Goal: Communication & Community: Answer question/provide support

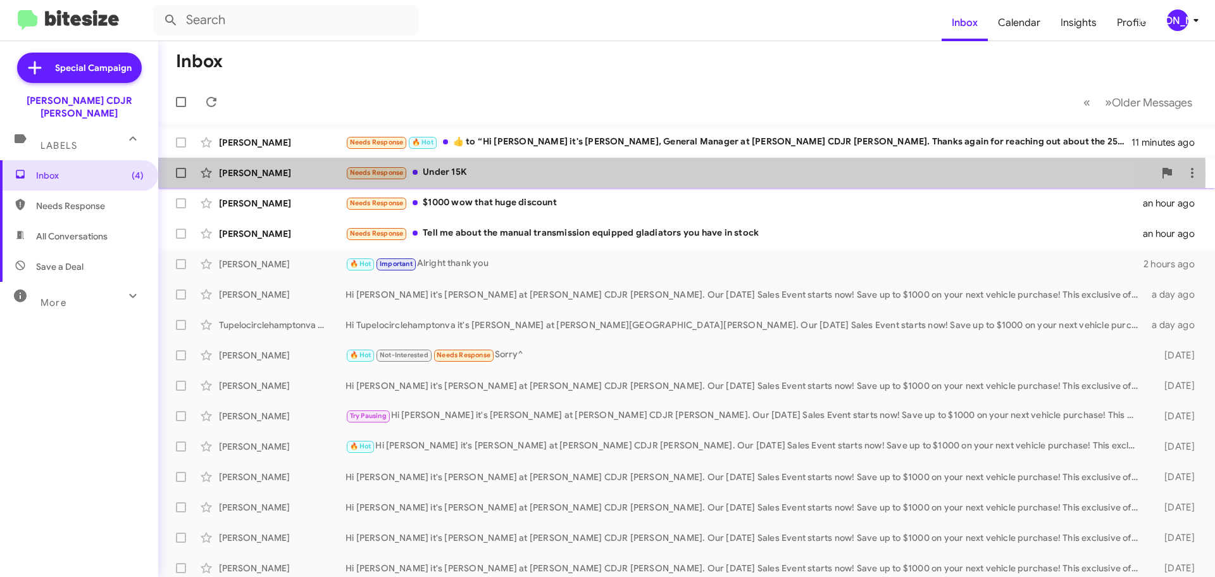
click at [527, 173] on div "Needs Response Under 15K" at bounding box center [750, 172] width 809 height 15
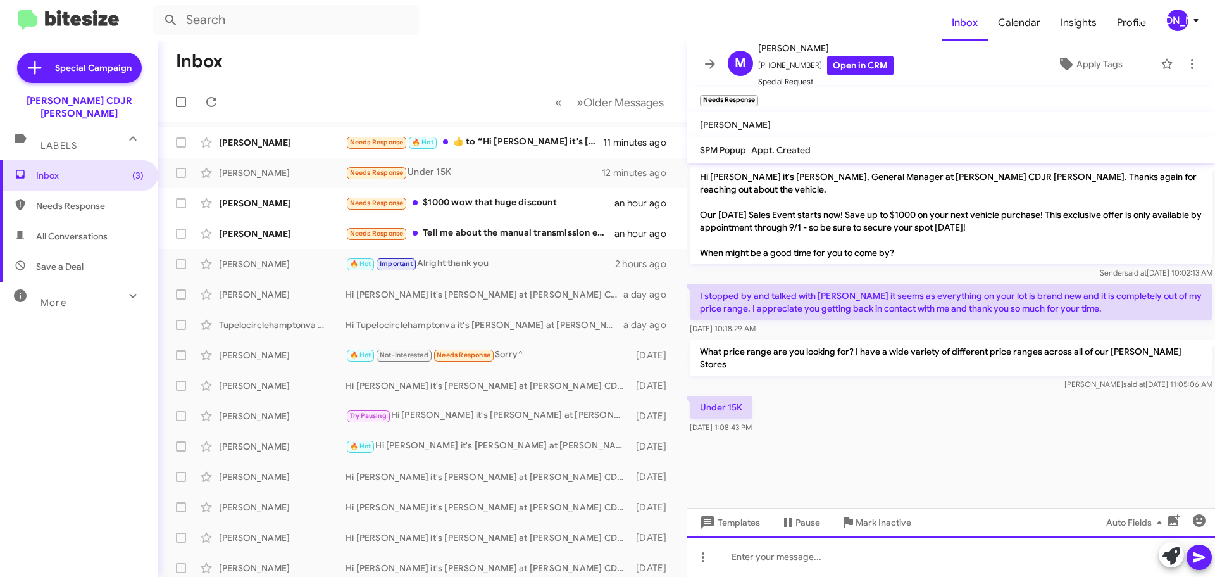
click at [789, 548] on div at bounding box center [951, 556] width 528 height 41
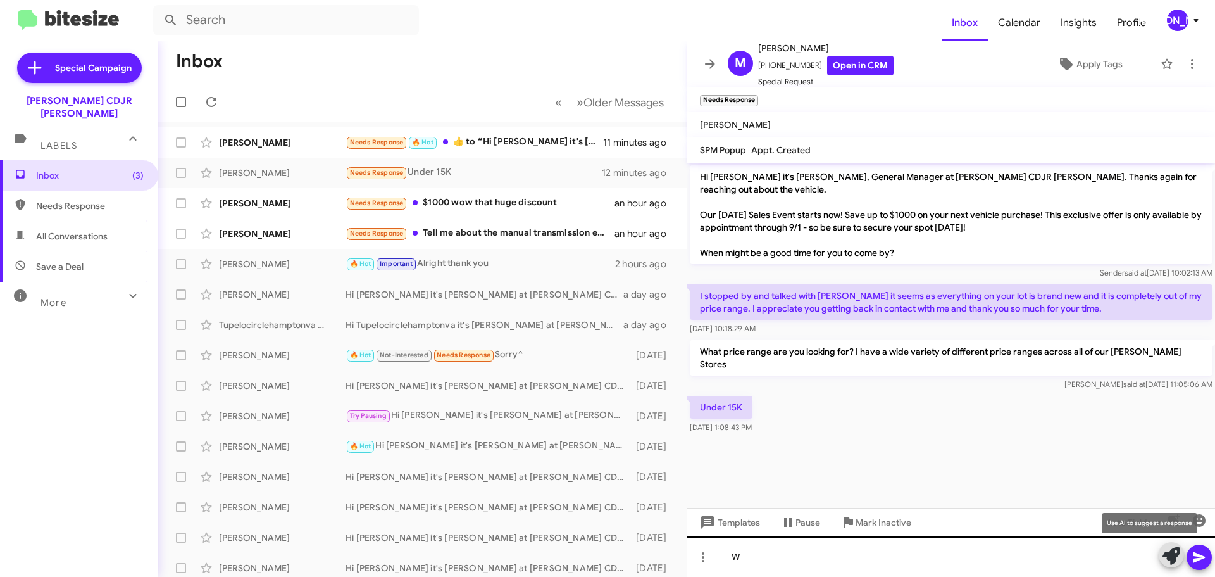
click at [1159, 542] on button at bounding box center [1171, 554] width 25 height 25
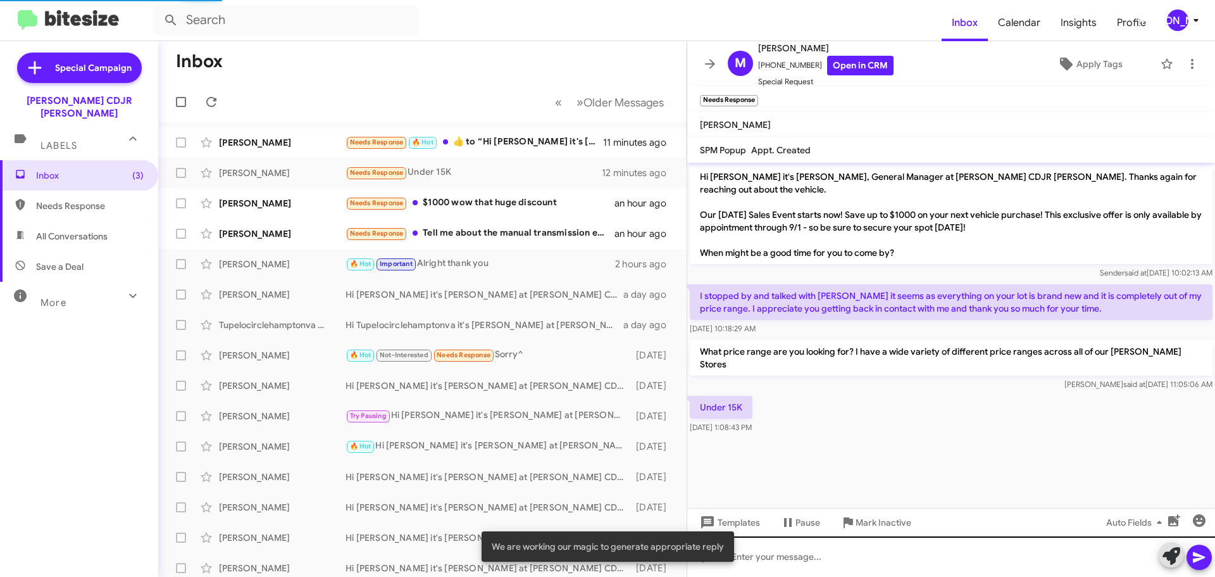
click at [1159, 542] on button at bounding box center [1171, 554] width 25 height 25
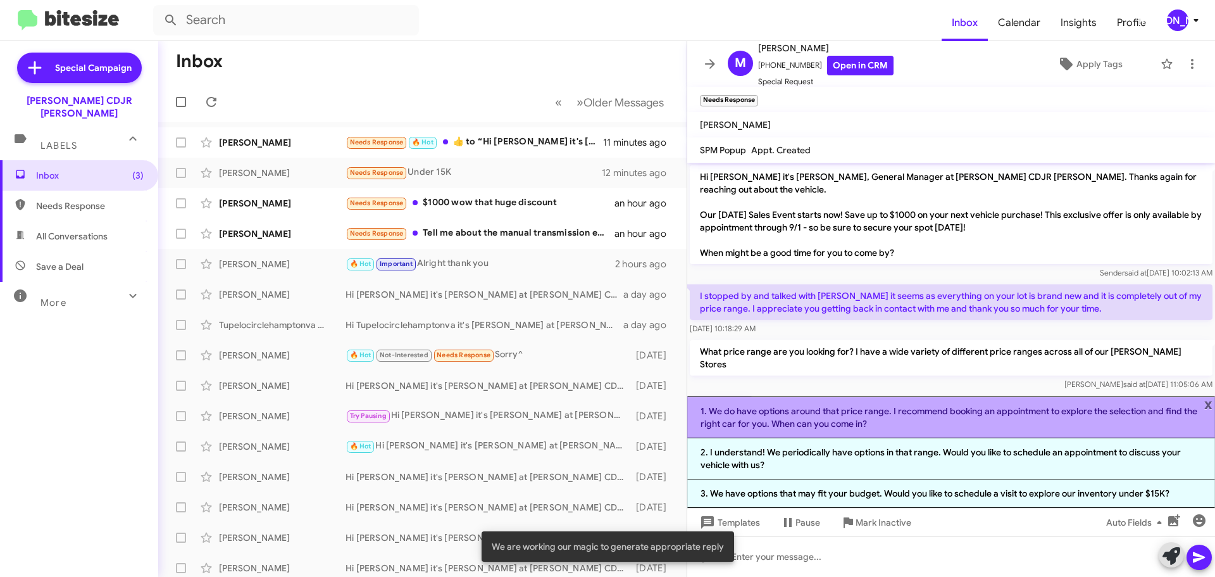
click at [832, 416] on li "1. We do have options around that price range. I recommend booking an appointme…" at bounding box center [951, 417] width 528 height 42
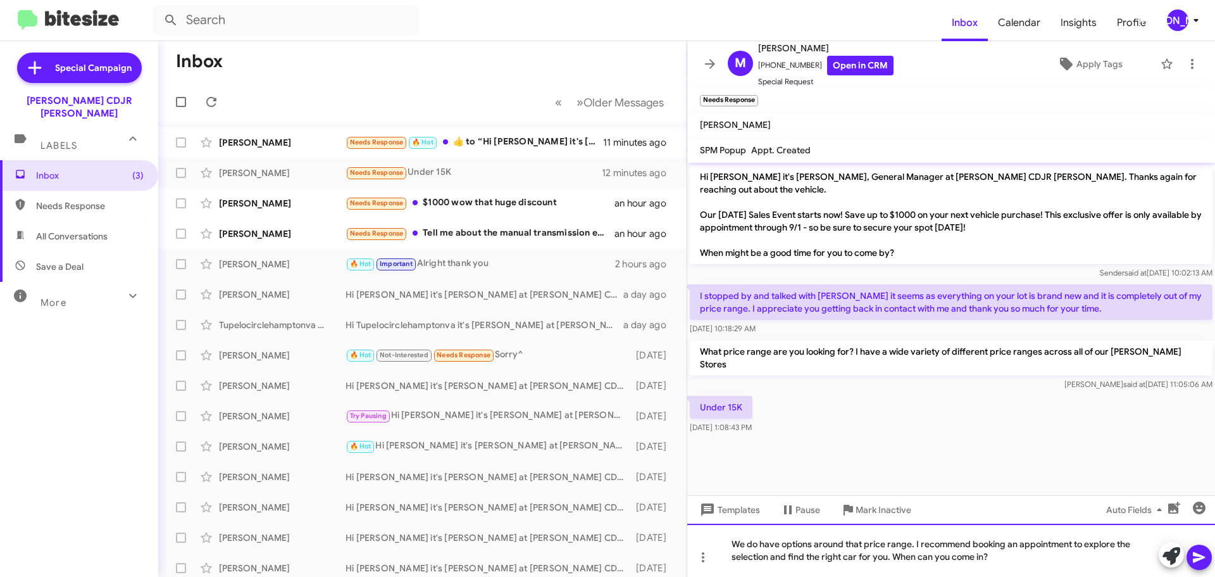
click at [1019, 542] on div "We do have options around that price range. I recommend booking an appointment …" at bounding box center [951, 549] width 528 height 53
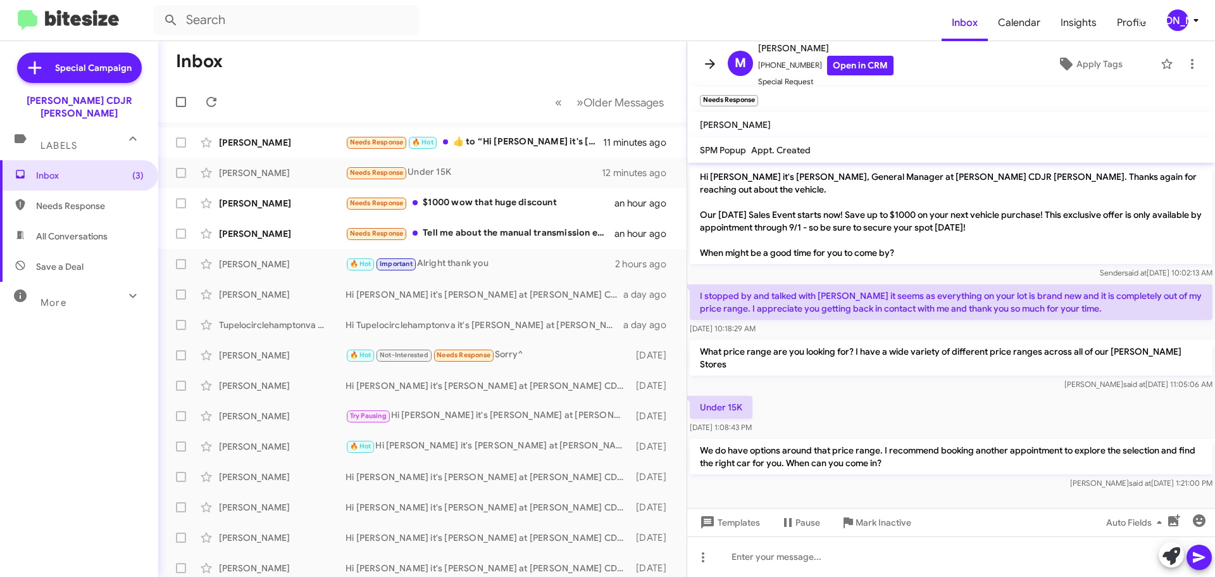
click at [705, 63] on icon at bounding box center [710, 63] width 15 height 15
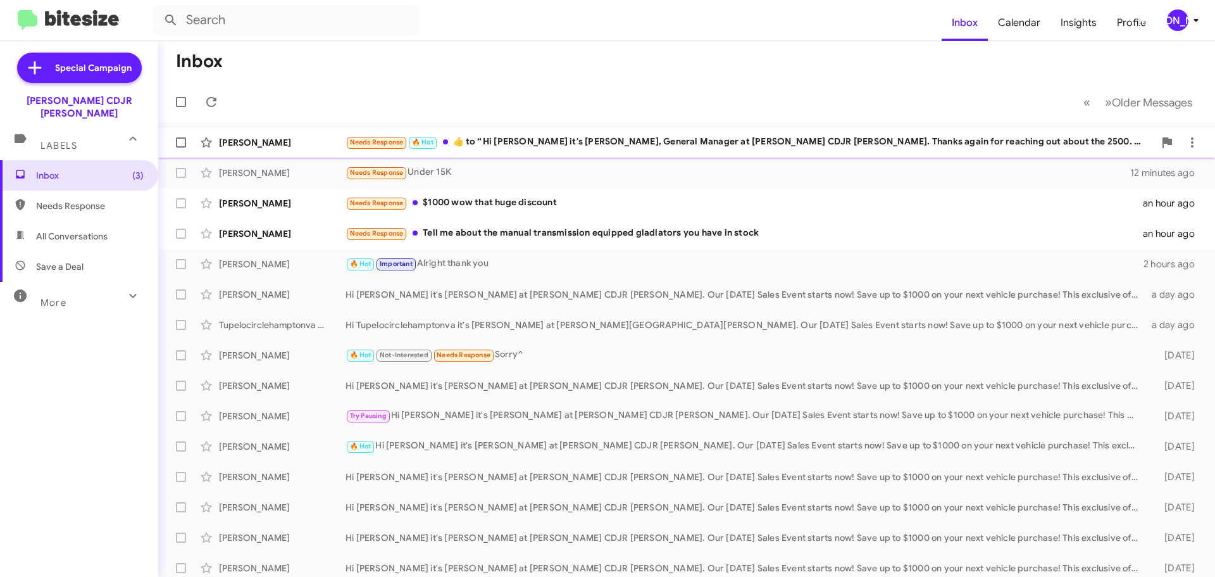
click at [554, 142] on div "Needs Response 🔥 Hot ​👍​ to “ Hi [PERSON_NAME] it's [PERSON_NAME], General Mana…" at bounding box center [750, 142] width 809 height 15
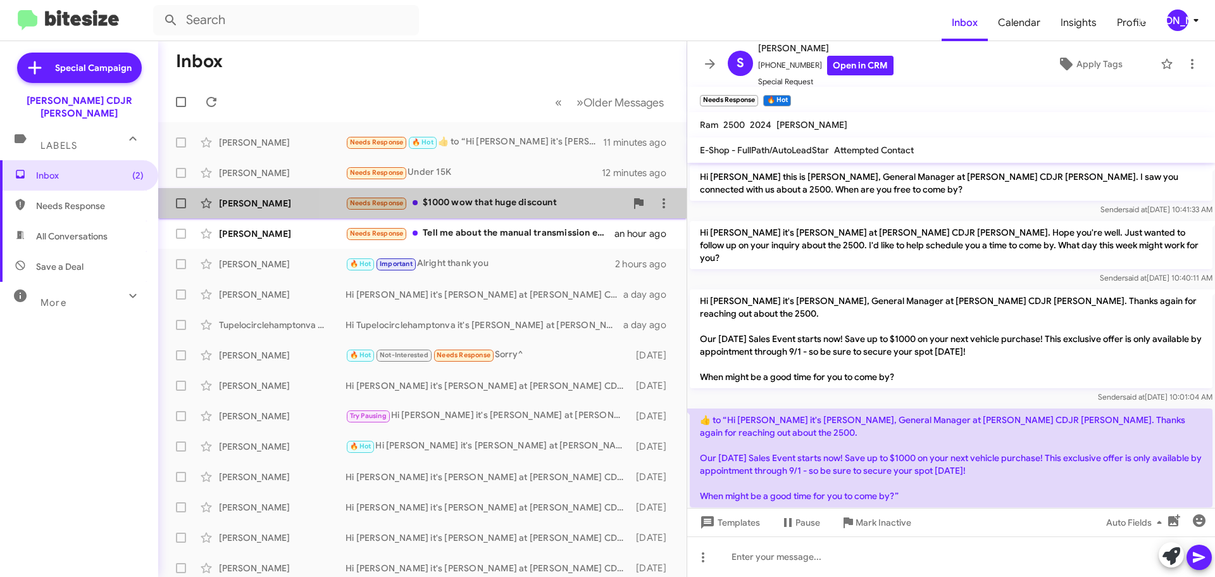
click at [530, 202] on div "Needs Response $1000 wow that huge discount" at bounding box center [486, 203] width 280 height 15
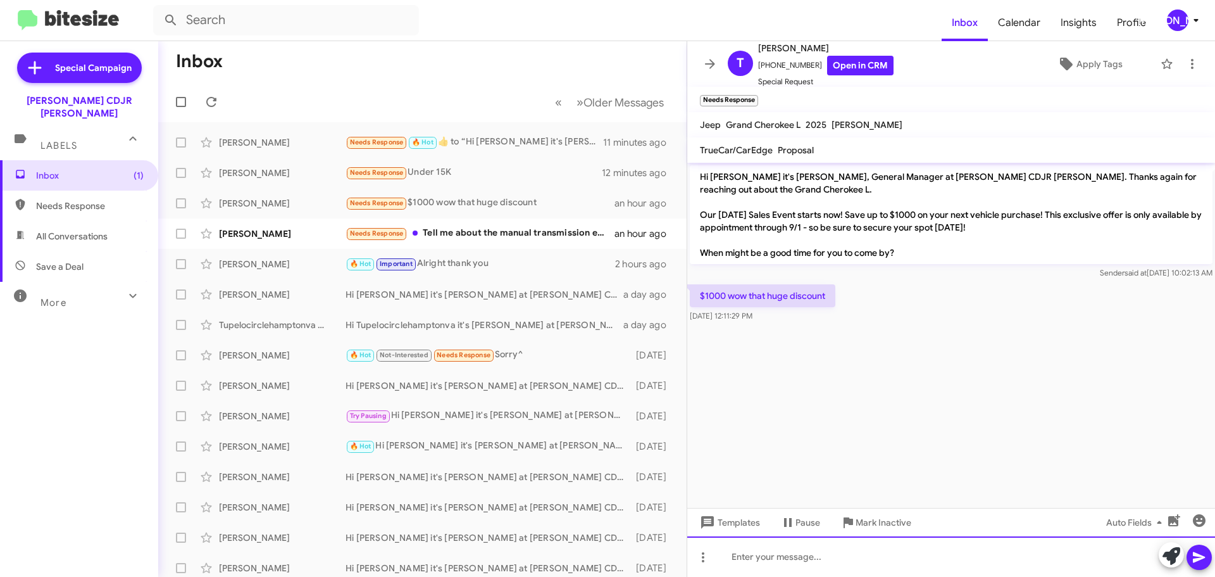
click at [844, 546] on div at bounding box center [951, 556] width 528 height 41
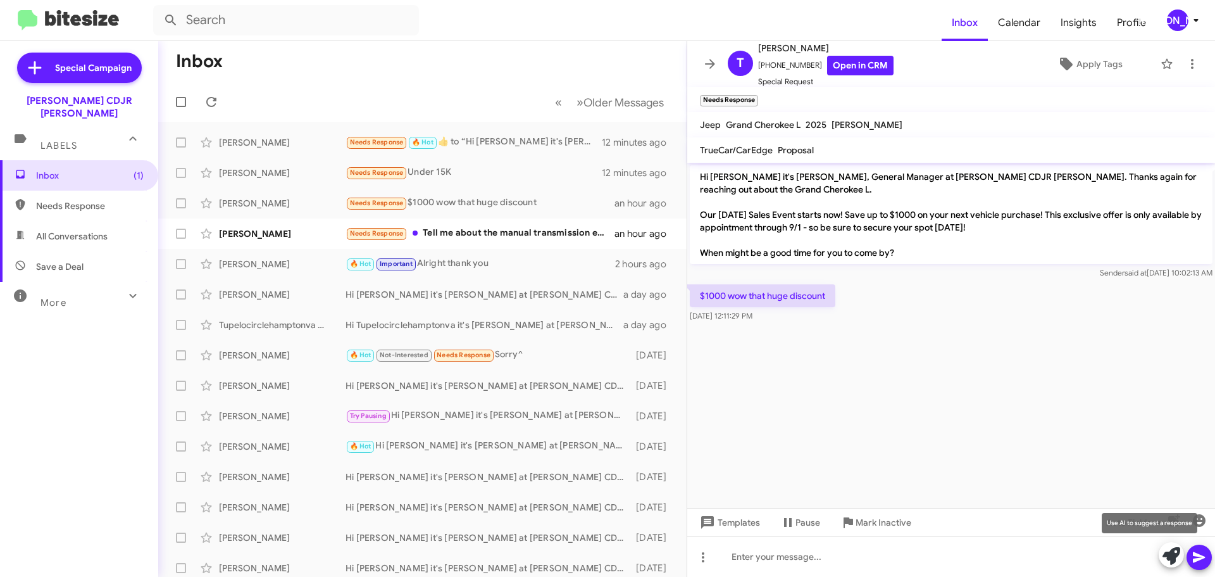
click at [1170, 553] on icon at bounding box center [1172, 556] width 18 height 18
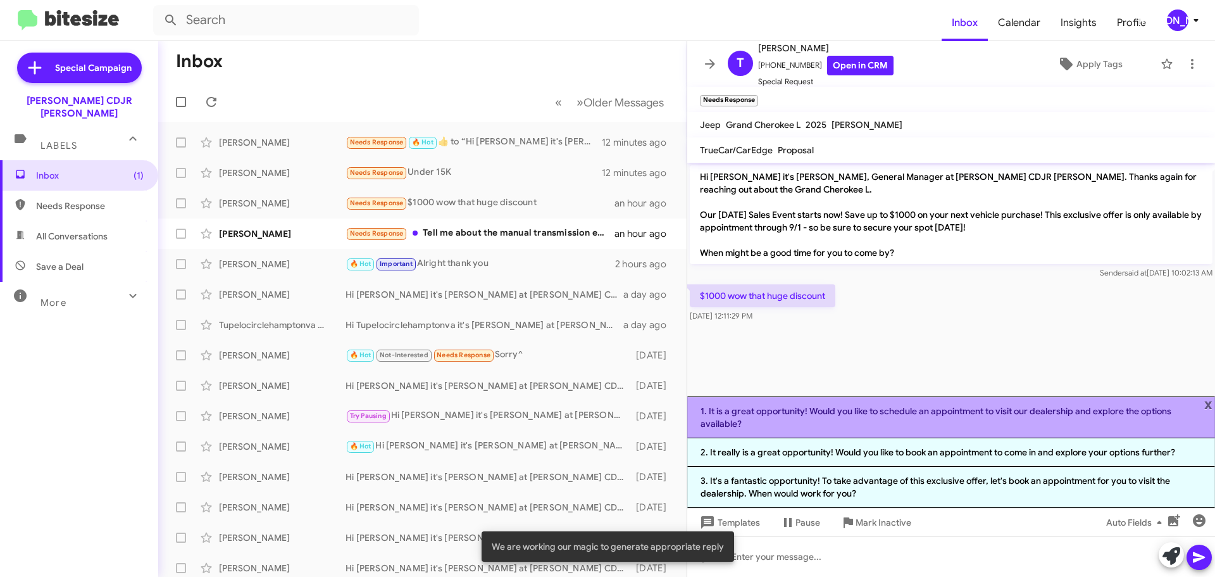
click at [830, 425] on li "1. It is a great opportunity! Would you like to schedule an appointment to visi…" at bounding box center [951, 417] width 528 height 42
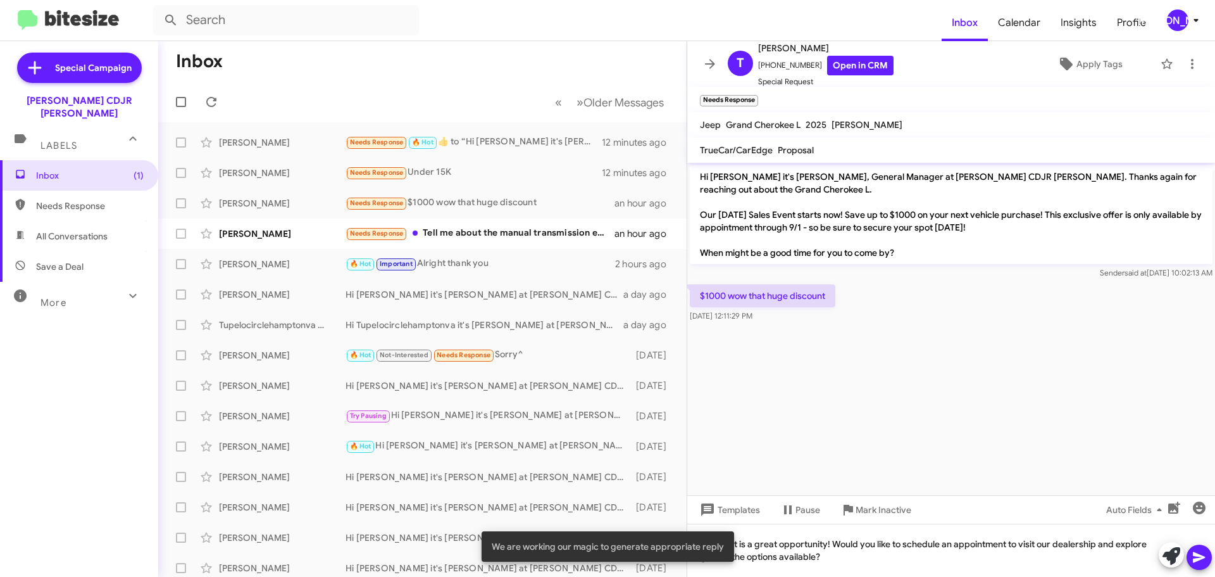
click at [1189, 553] on button at bounding box center [1199, 556] width 25 height 25
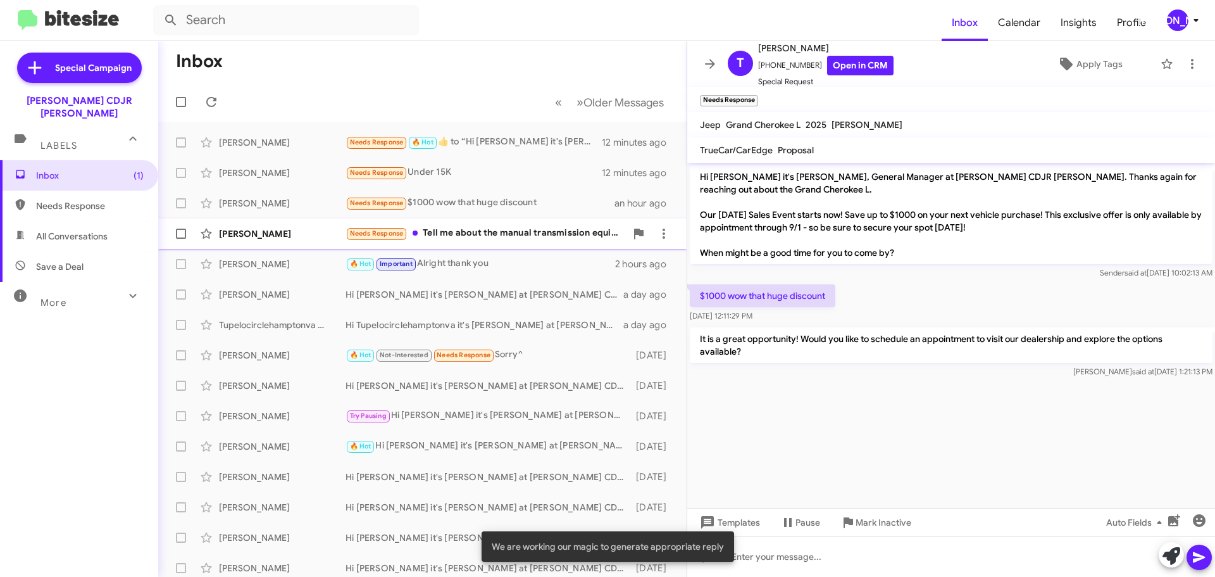
click at [492, 225] on div "[PERSON_NAME] Needs Response Tell me about the manual transmission equipped gla…" at bounding box center [422, 233] width 508 height 25
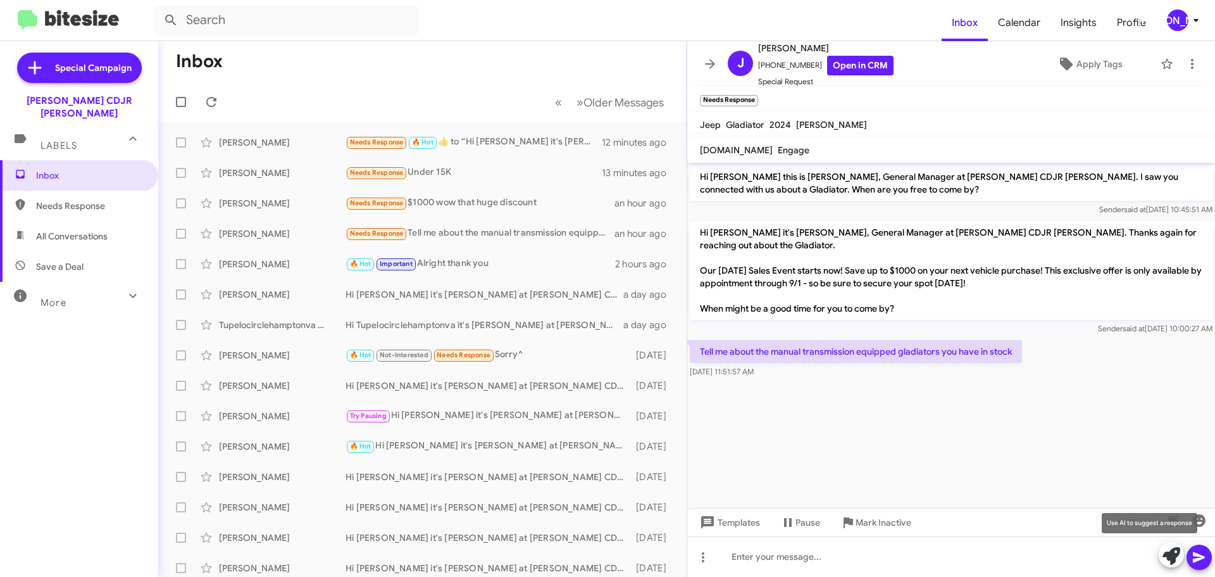
click at [1172, 561] on icon at bounding box center [1172, 556] width 18 height 18
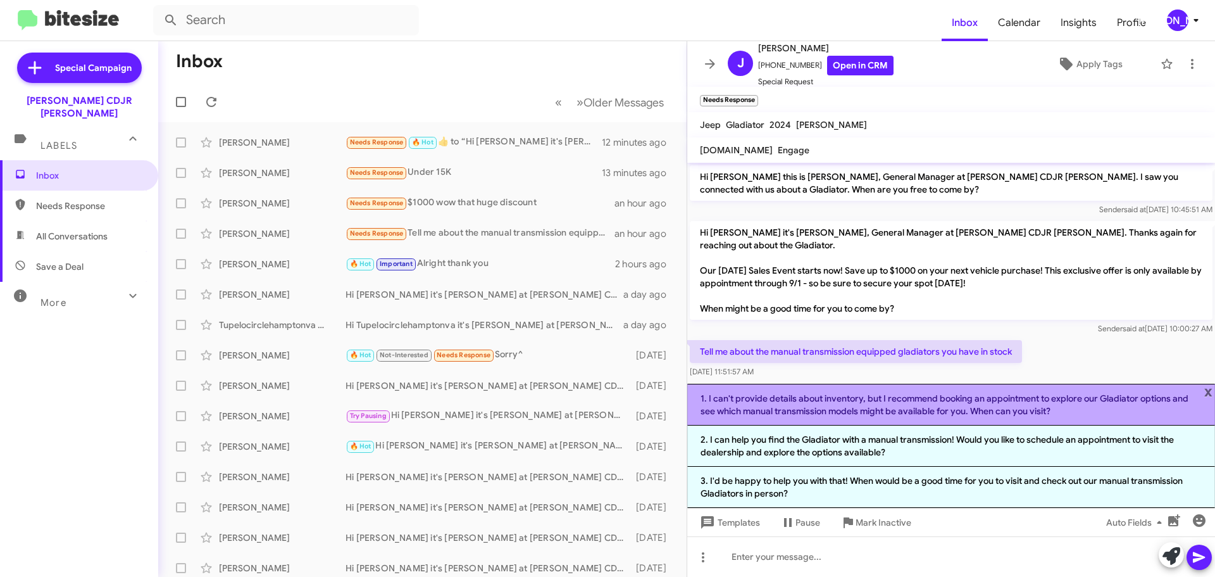
click at [834, 403] on li "1. I can't provide details about inventory, but I recommend booking an appointm…" at bounding box center [951, 405] width 528 height 42
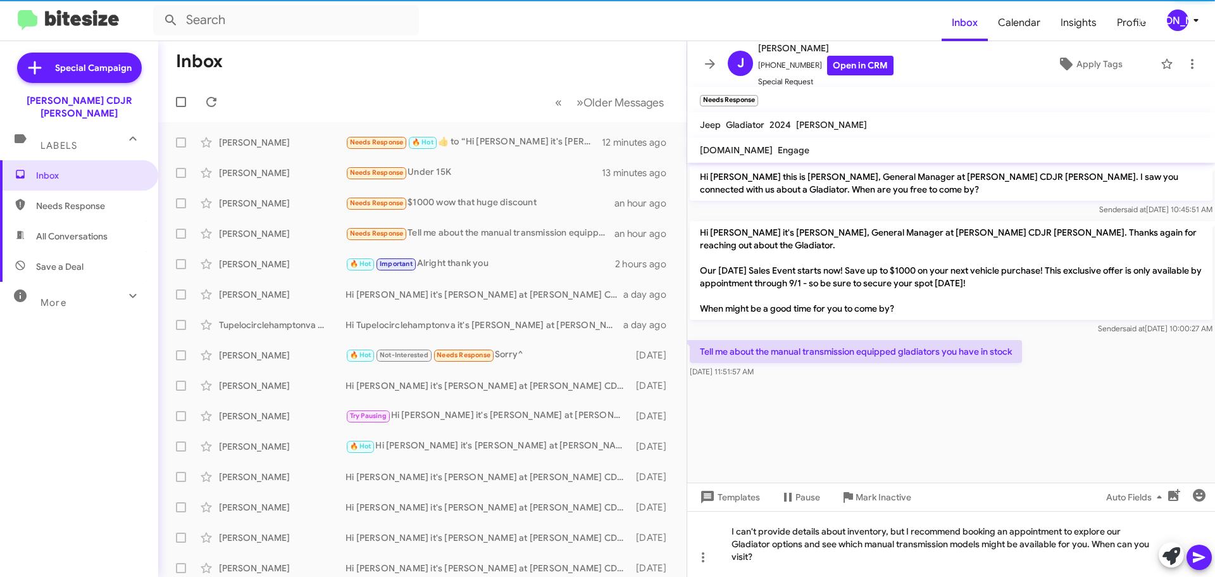
click at [1196, 559] on icon at bounding box center [1199, 557] width 12 height 11
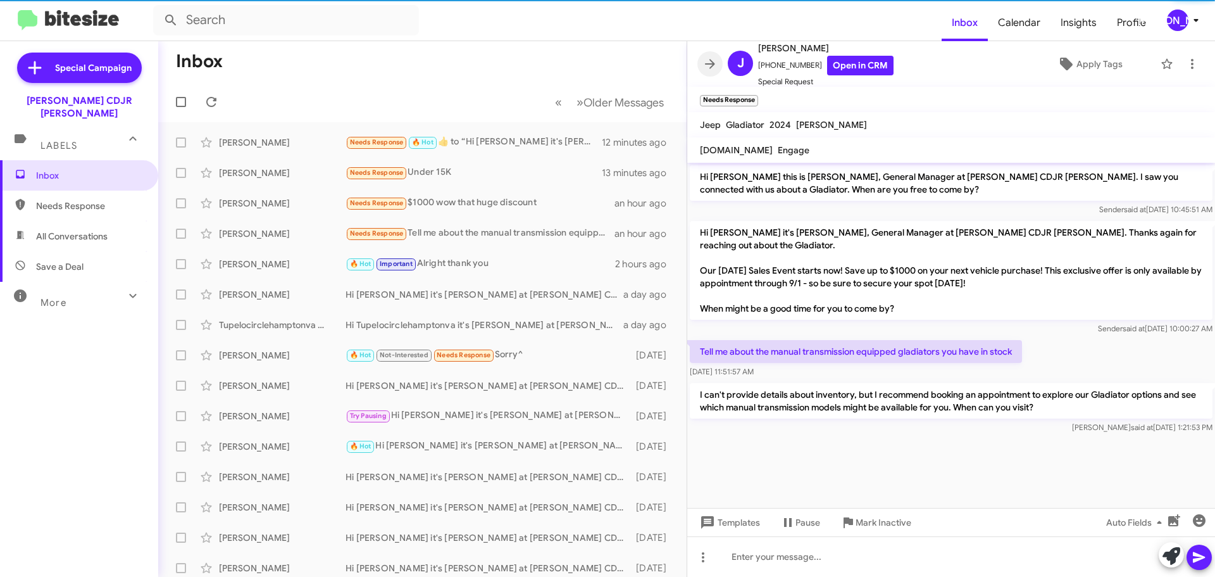
click at [704, 61] on icon at bounding box center [710, 63] width 15 height 15
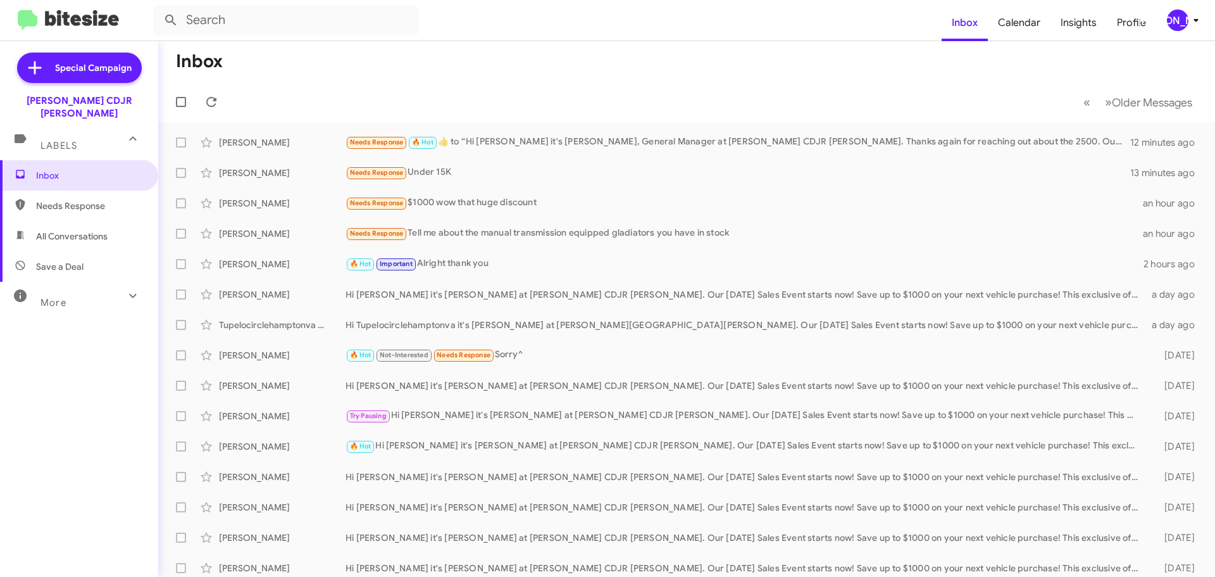
click at [1170, 24] on div "[PERSON_NAME]" at bounding box center [1178, 20] width 22 height 22
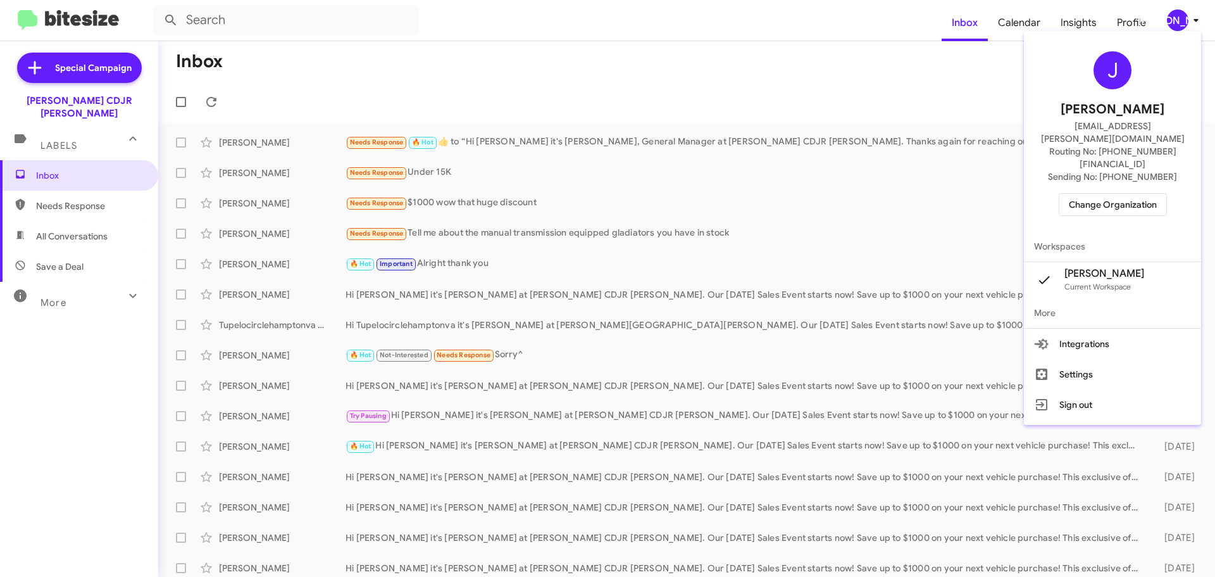
click at [1140, 194] on span "Change Organization" at bounding box center [1113, 205] width 88 height 22
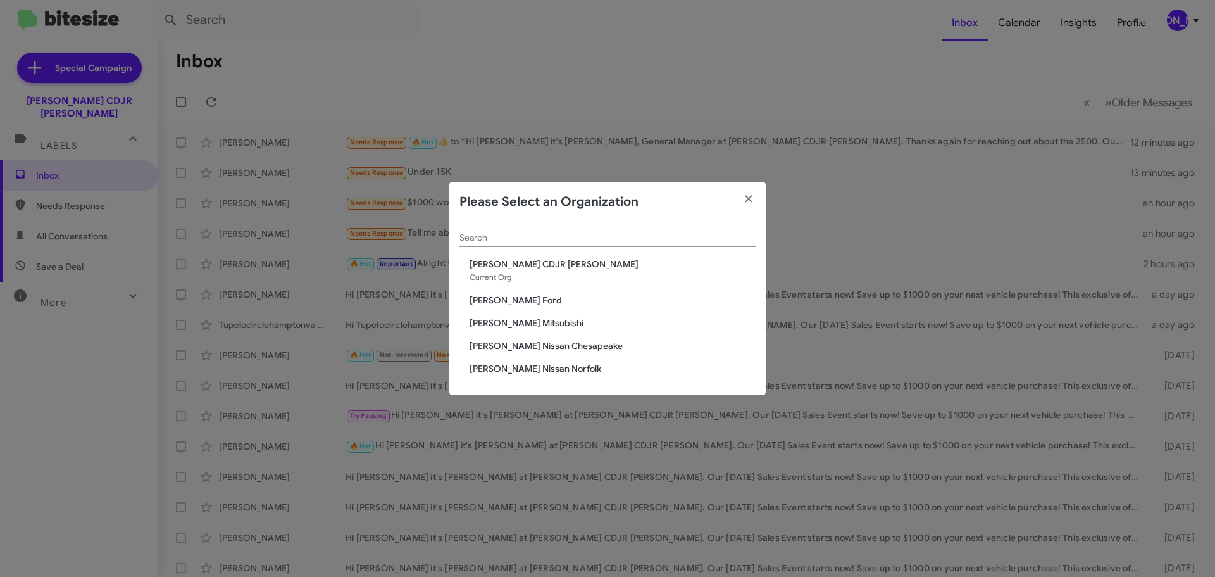
click at [534, 322] on span "[PERSON_NAME] Mitsubishi" at bounding box center [613, 322] width 286 height 13
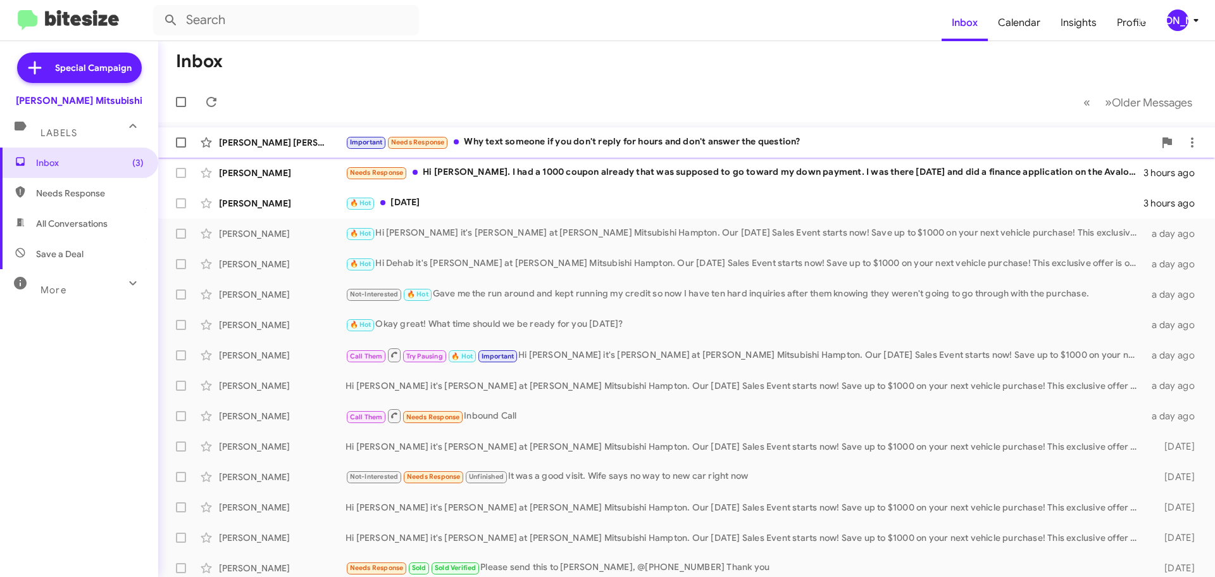
click at [546, 148] on div "Important Needs Response Why text someone if you don't reply for hours and don'…" at bounding box center [750, 142] width 809 height 15
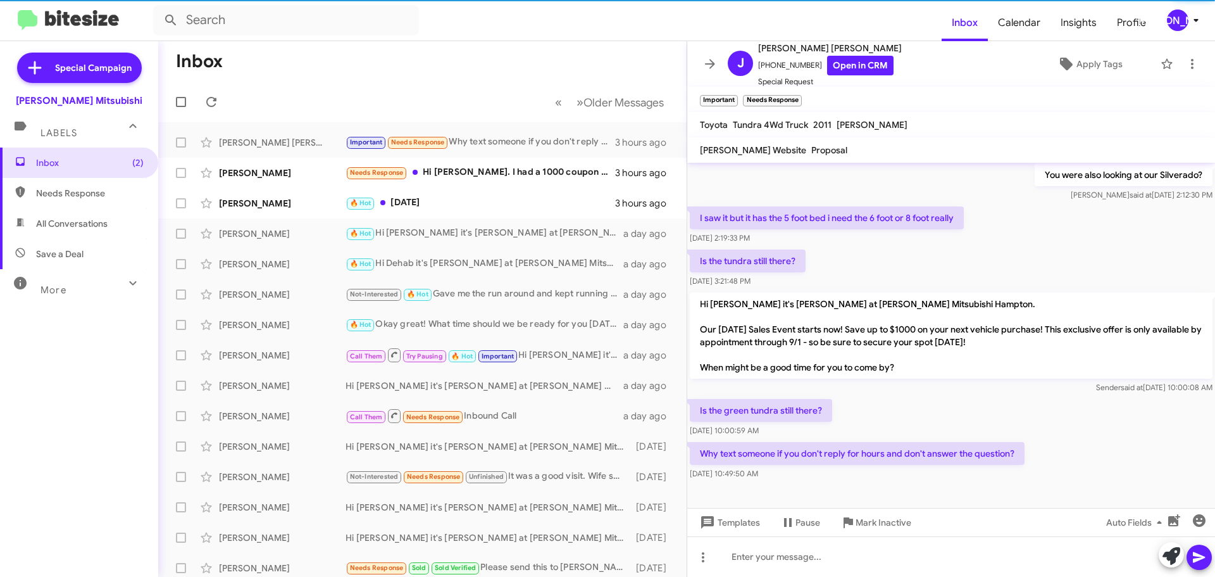
scroll to position [496, 0]
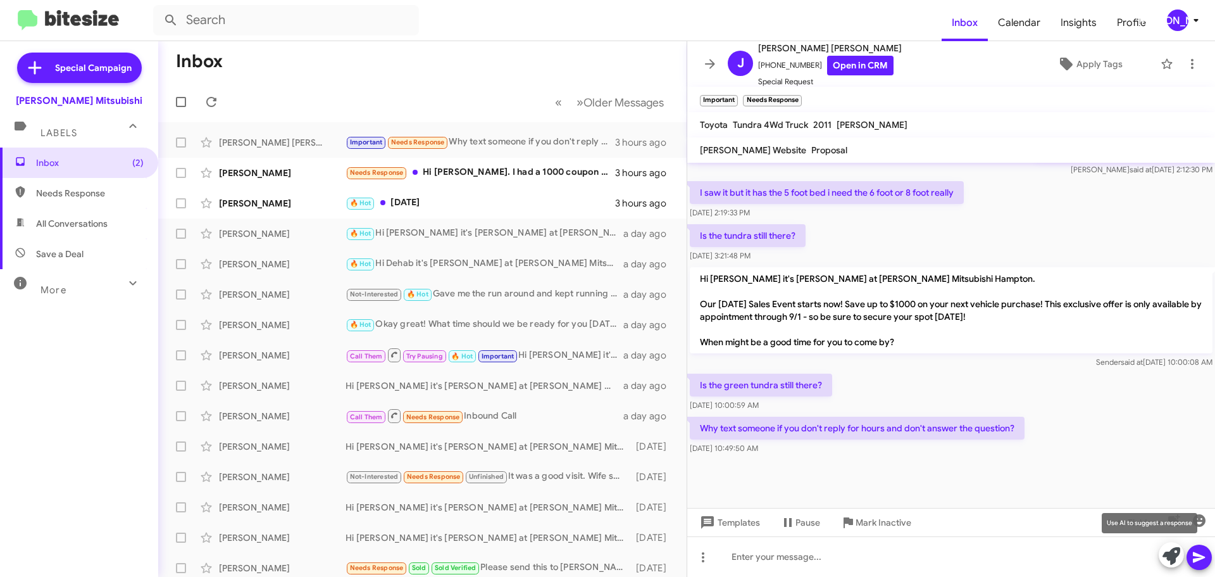
click at [1165, 553] on icon at bounding box center [1172, 556] width 18 height 18
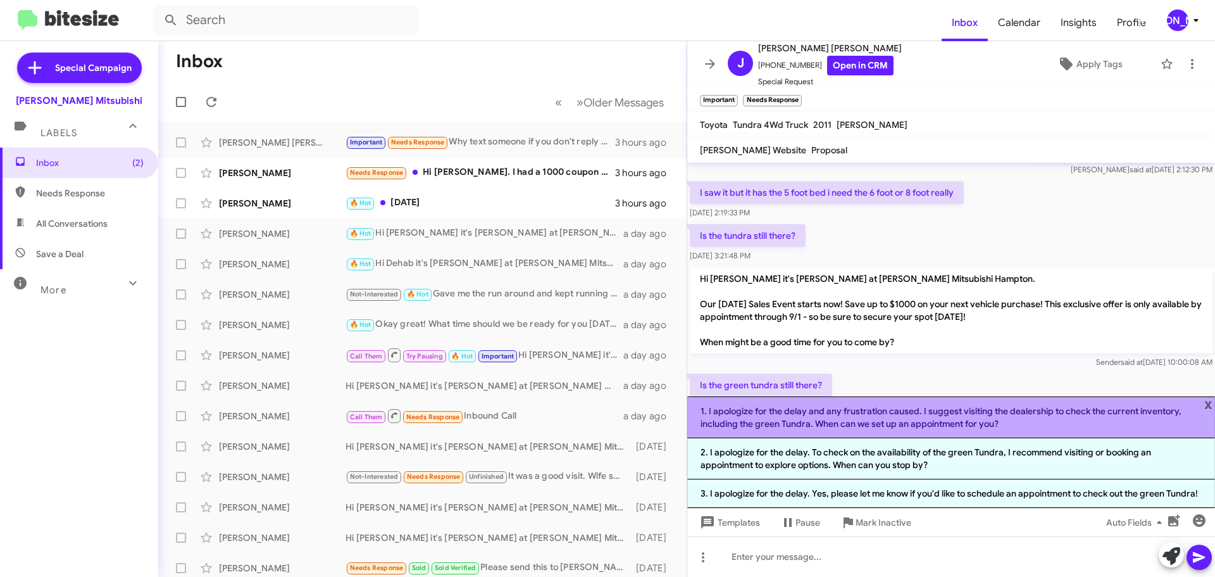
click at [842, 423] on li "1. I apologize for the delay and any frustration caused. I suggest visiting the…" at bounding box center [951, 417] width 528 height 42
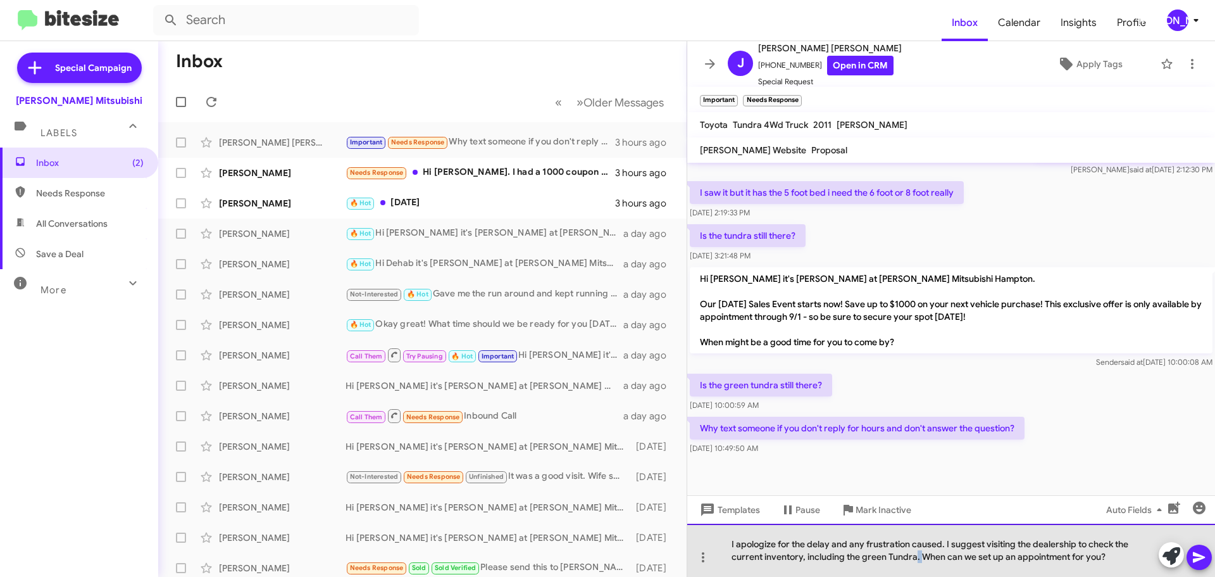
click at [914, 556] on div "I apologize for the delay and any frustration caused. I suggest visiting the de…" at bounding box center [951, 549] width 528 height 53
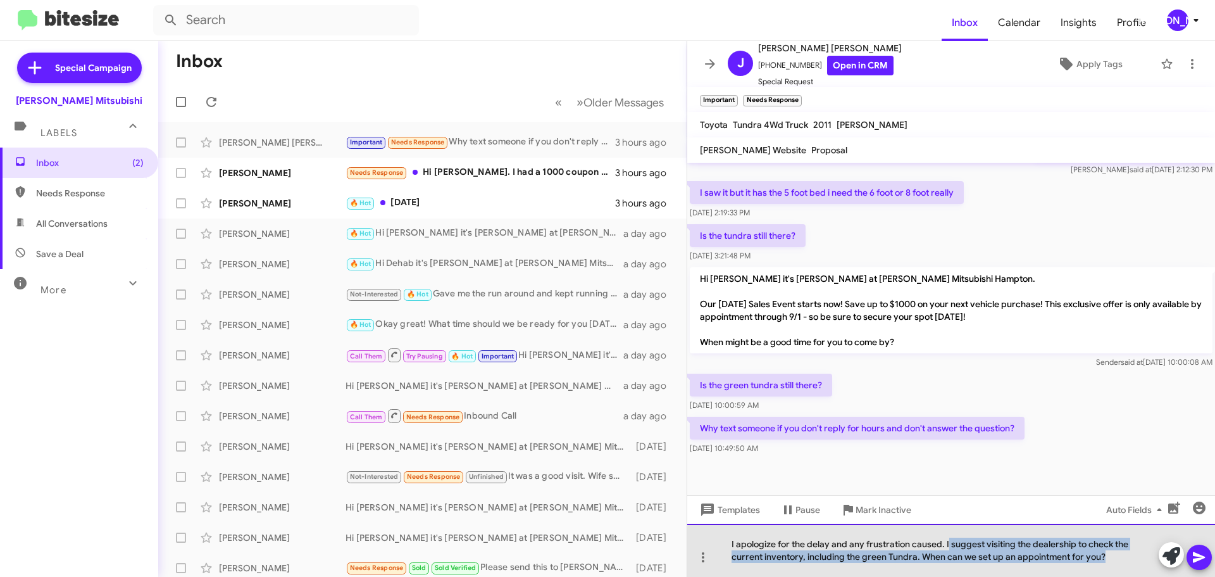
drag, startPoint x: 1113, startPoint y: 558, endPoint x: 949, endPoint y: 543, distance: 165.3
click at [949, 543] on div "I apologize for the delay and any frustration caused. I suggest visiting the de…" at bounding box center [951, 549] width 528 height 53
drag, startPoint x: 945, startPoint y: 542, endPoint x: 1106, endPoint y: 562, distance: 162.6
click at [1106, 562] on div "I apologize for the delay and any frustration caused. I suggest visiting the de…" at bounding box center [951, 549] width 528 height 53
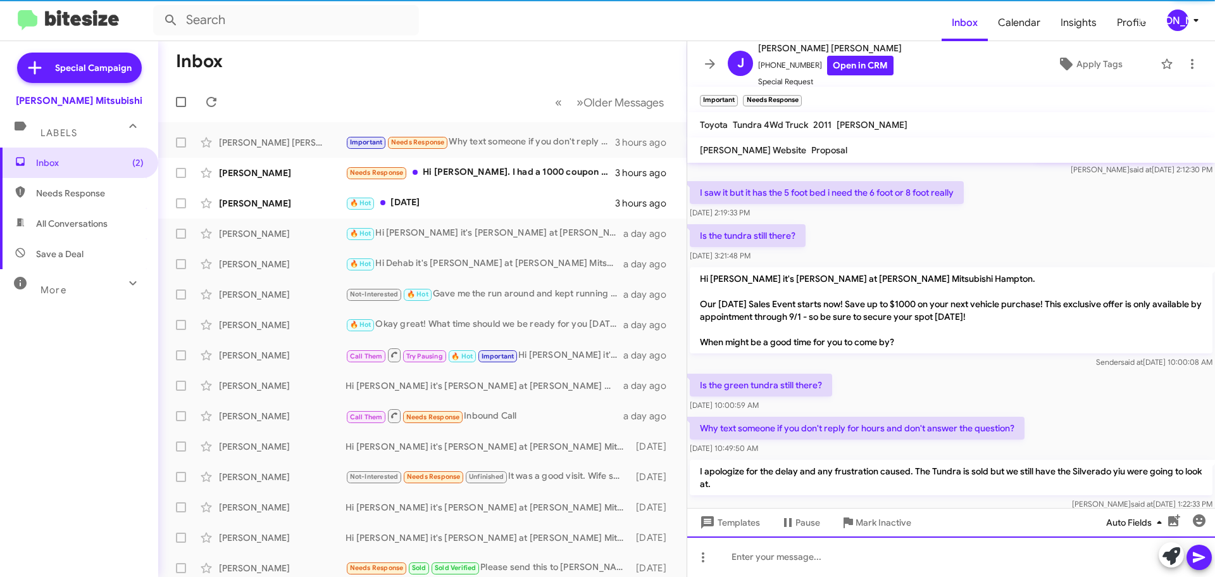
scroll to position [0, 0]
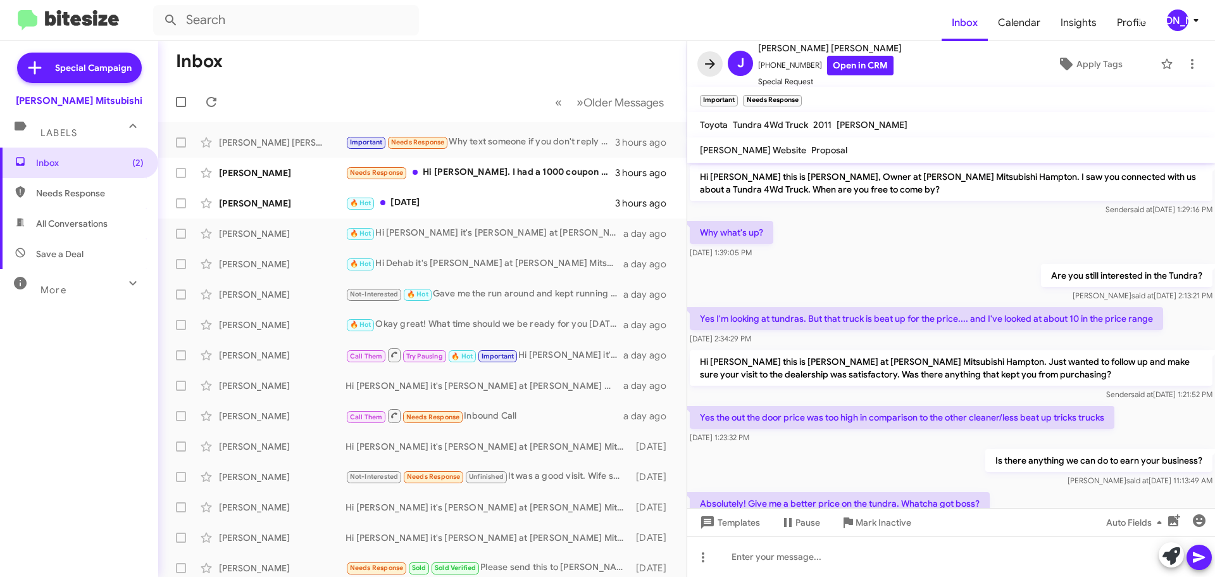
click at [711, 59] on icon at bounding box center [710, 63] width 15 height 15
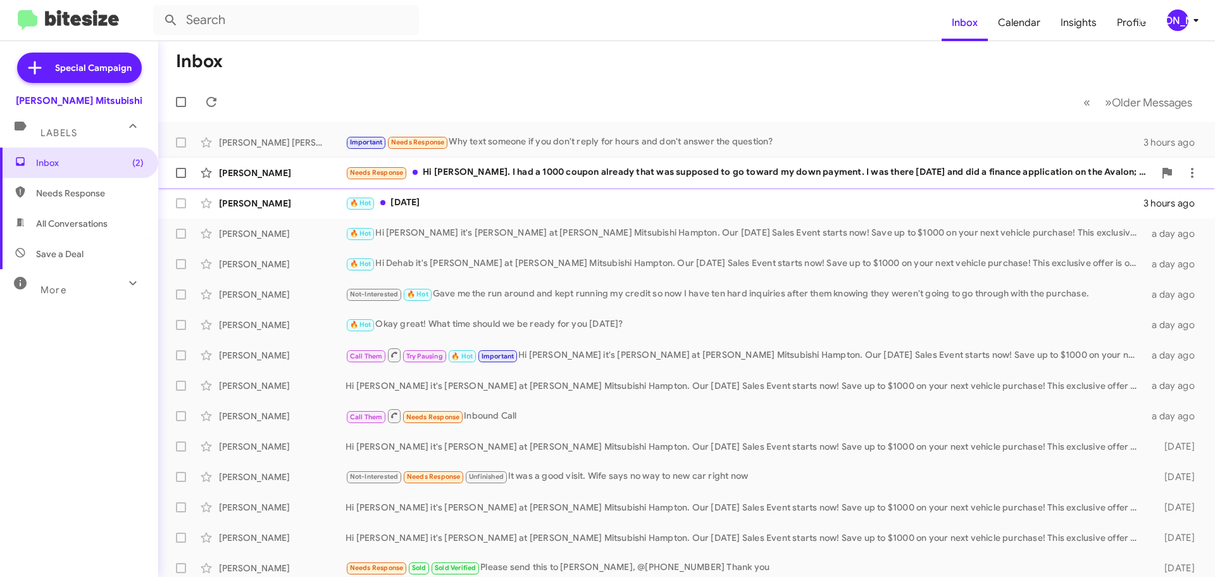
click at [501, 176] on div "Needs Response Hi Dan. I had a 1000 coupon already that was supposed to go towa…" at bounding box center [750, 172] width 809 height 15
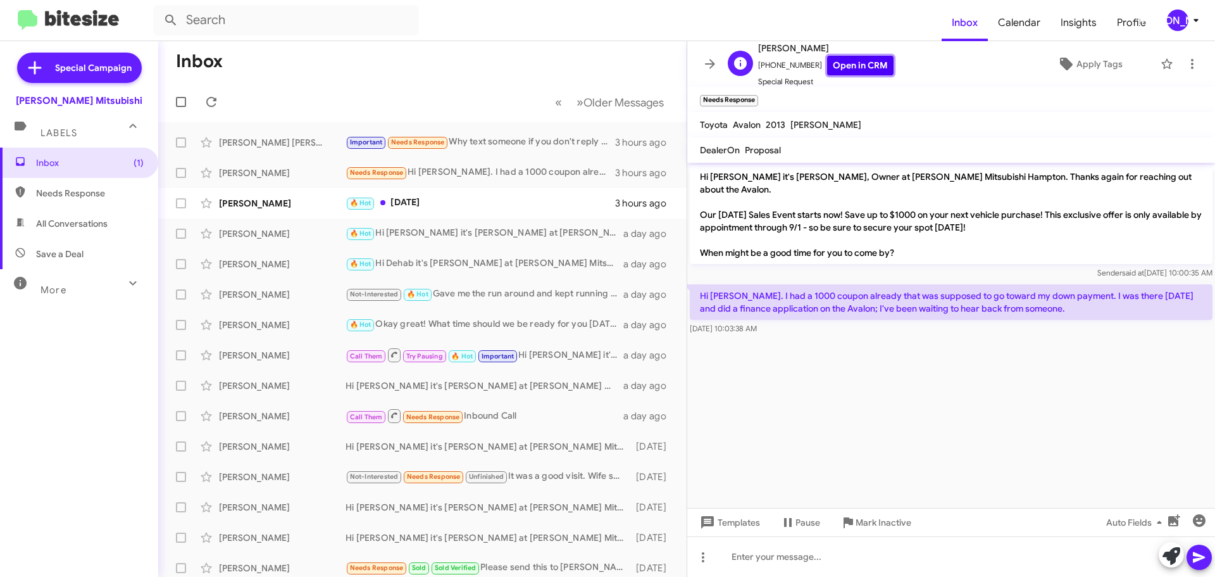
click at [856, 74] on link "Open in CRM" at bounding box center [860, 66] width 66 height 20
click at [709, 554] on icon at bounding box center [703, 556] width 15 height 15
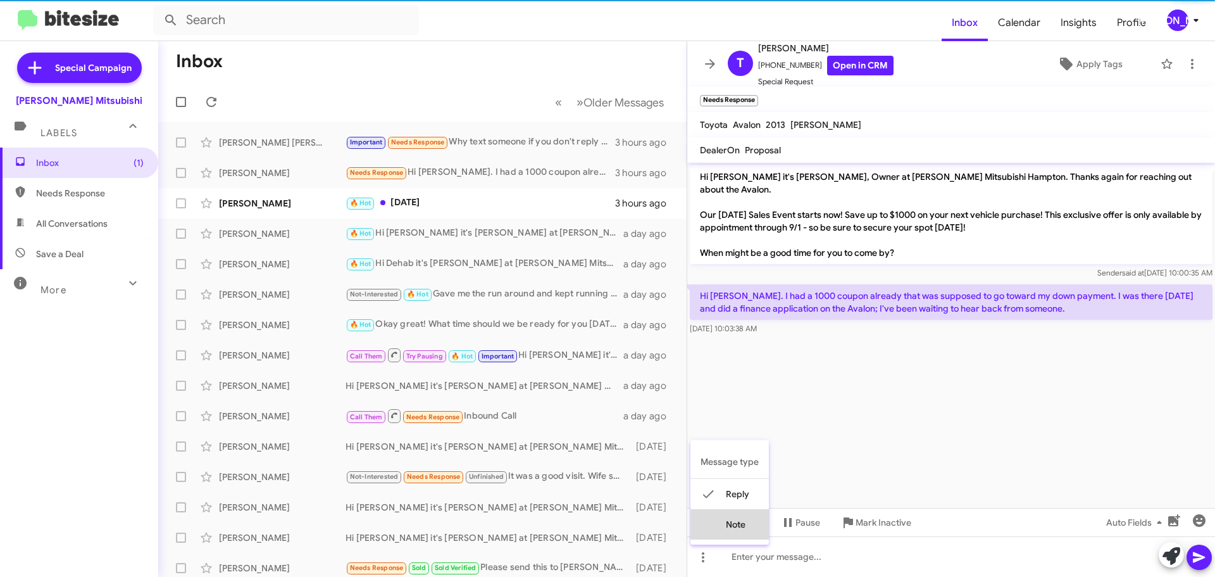
click at [753, 527] on button "note" at bounding box center [730, 524] width 78 height 30
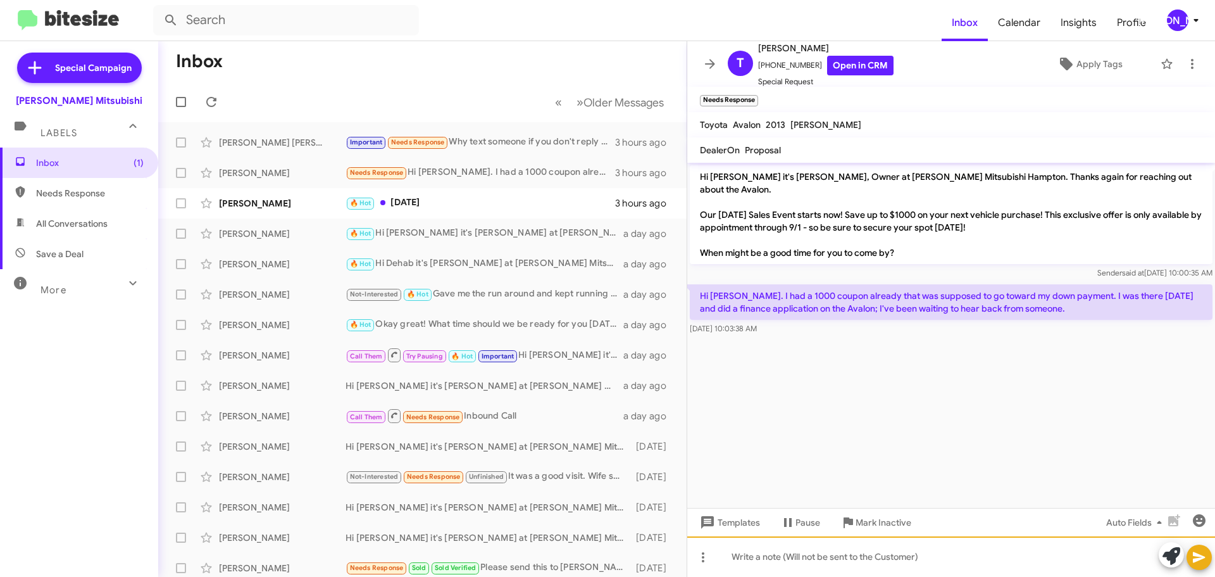
click at [763, 558] on div at bounding box center [951, 556] width 528 height 41
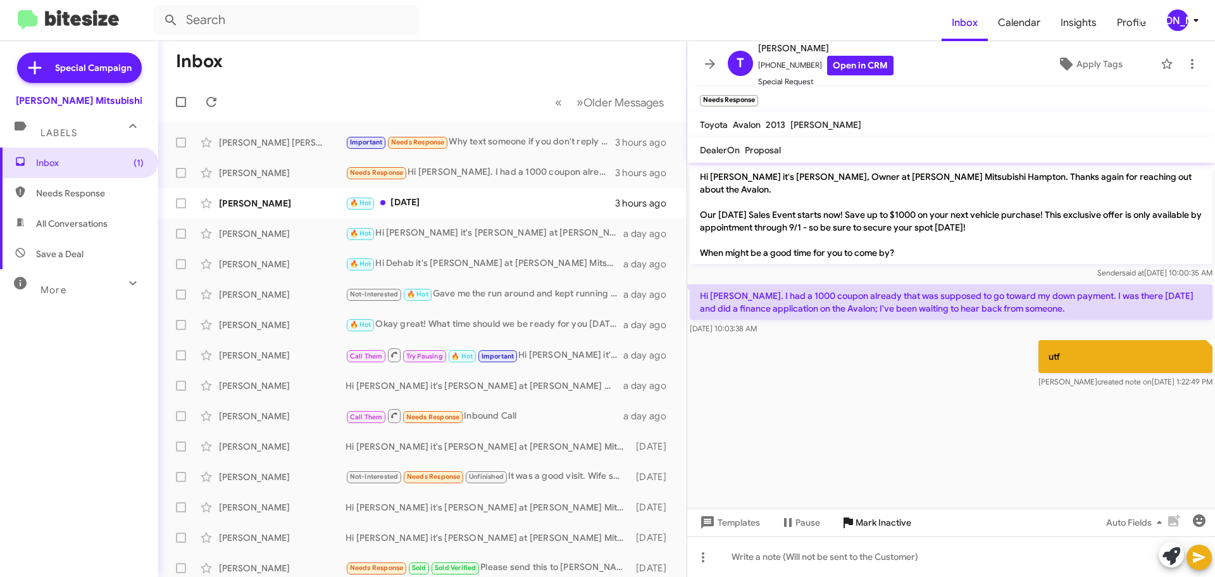
click at [851, 518] on icon at bounding box center [848, 522] width 15 height 15
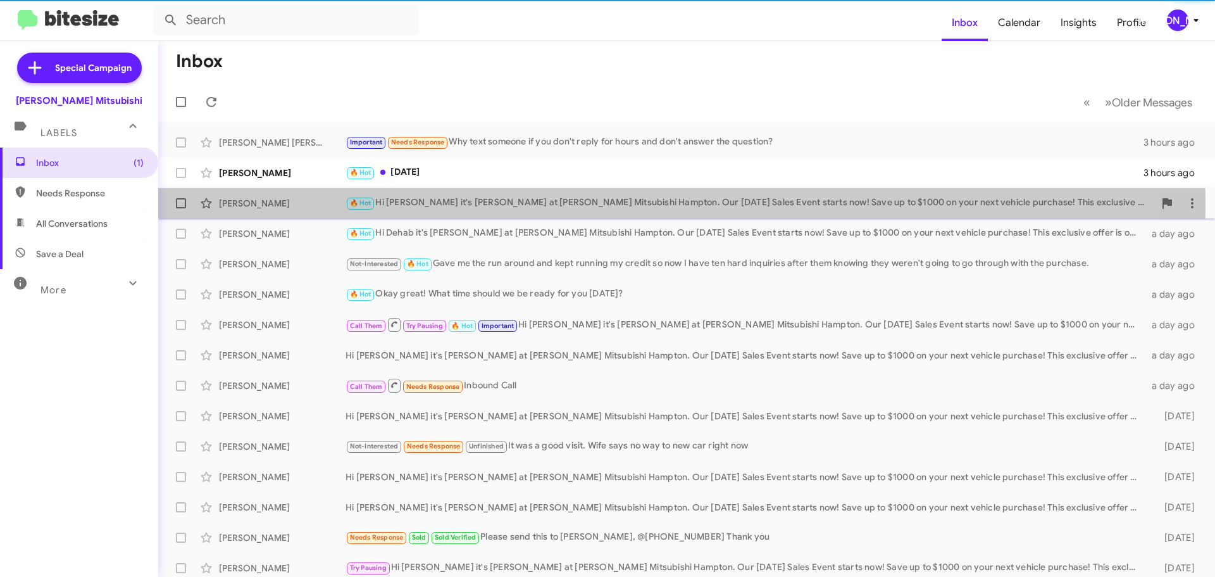
click at [459, 204] on div "🔥 Hot Hi Devontae it's Dan Banister at Banister Mitsubishi Hampton. Our Labor D…" at bounding box center [750, 203] width 809 height 15
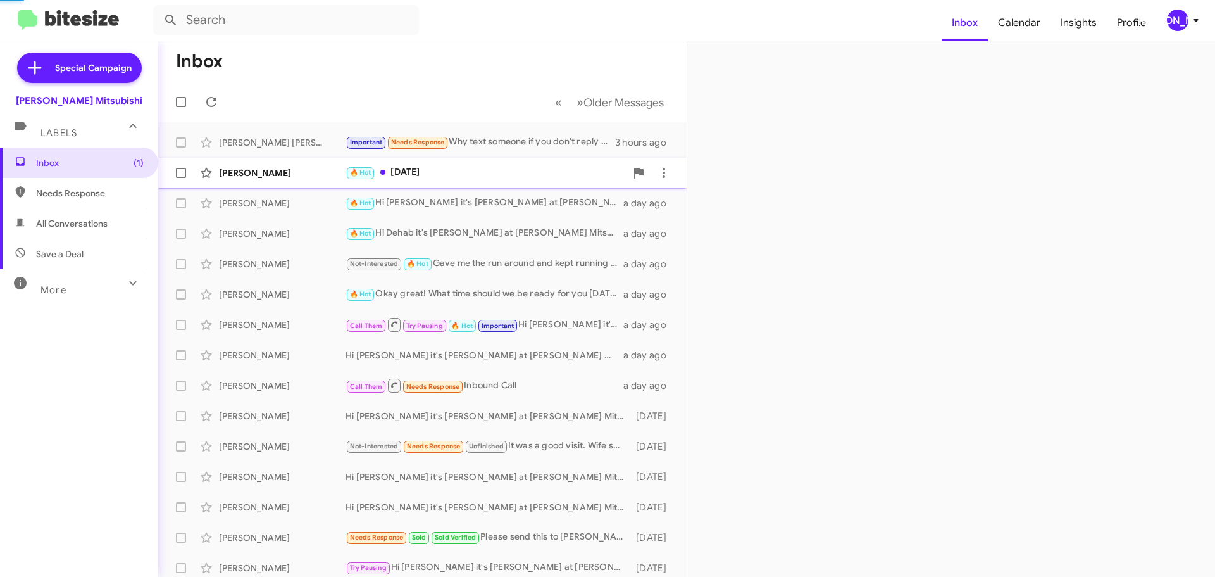
click at [459, 172] on div "🔥 Hot Tomorrow" at bounding box center [486, 172] width 280 height 15
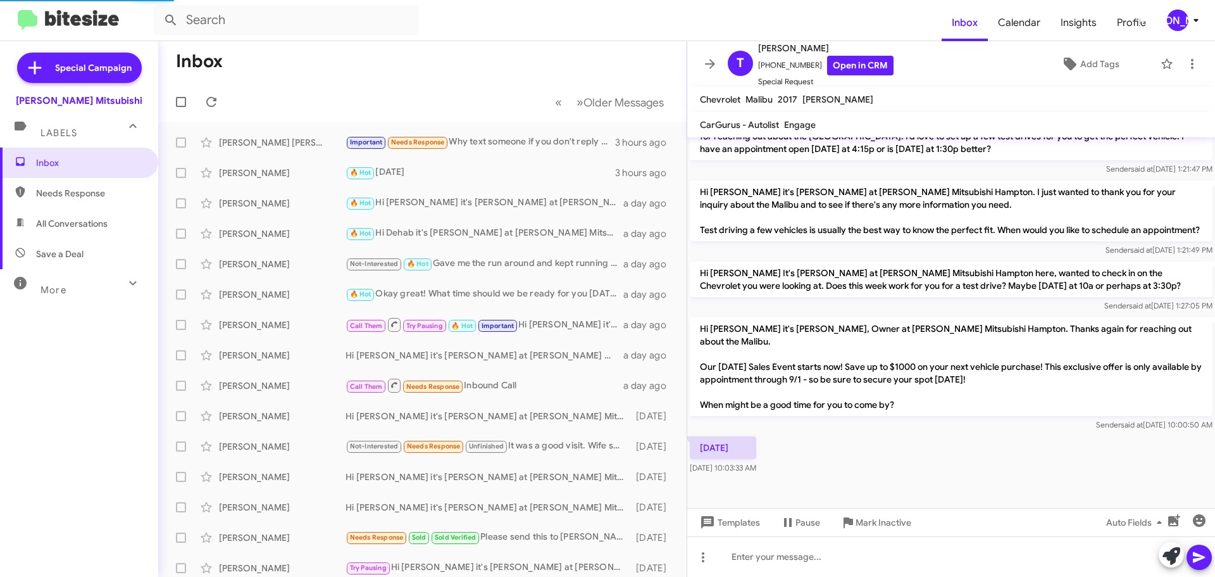
scroll to position [433, 0]
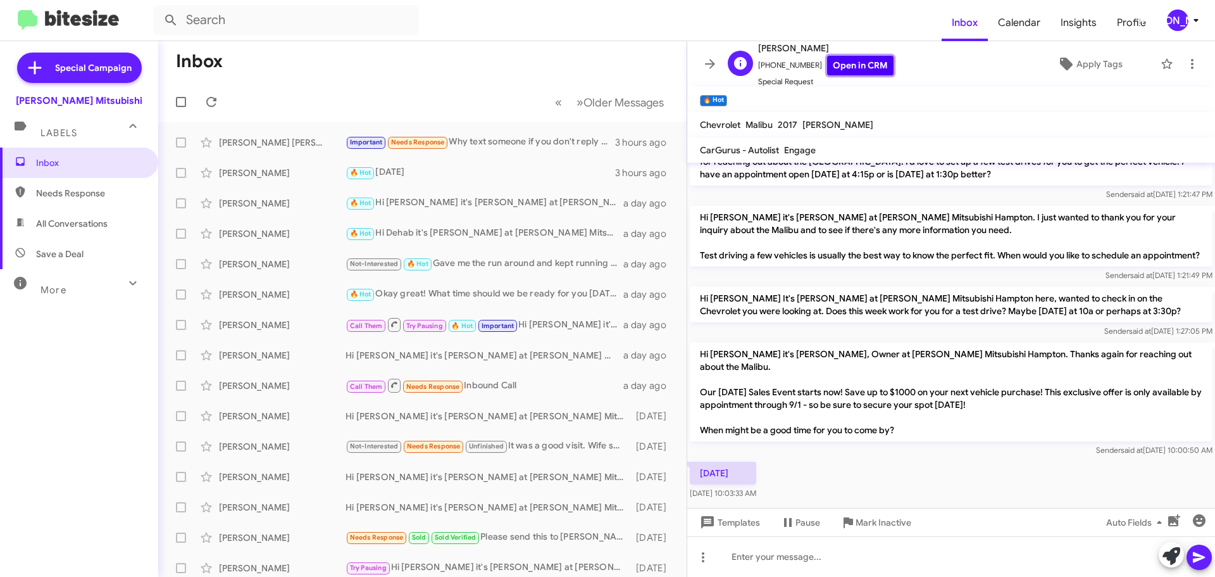
click at [840, 61] on link "Open in CRM" at bounding box center [860, 66] width 66 height 20
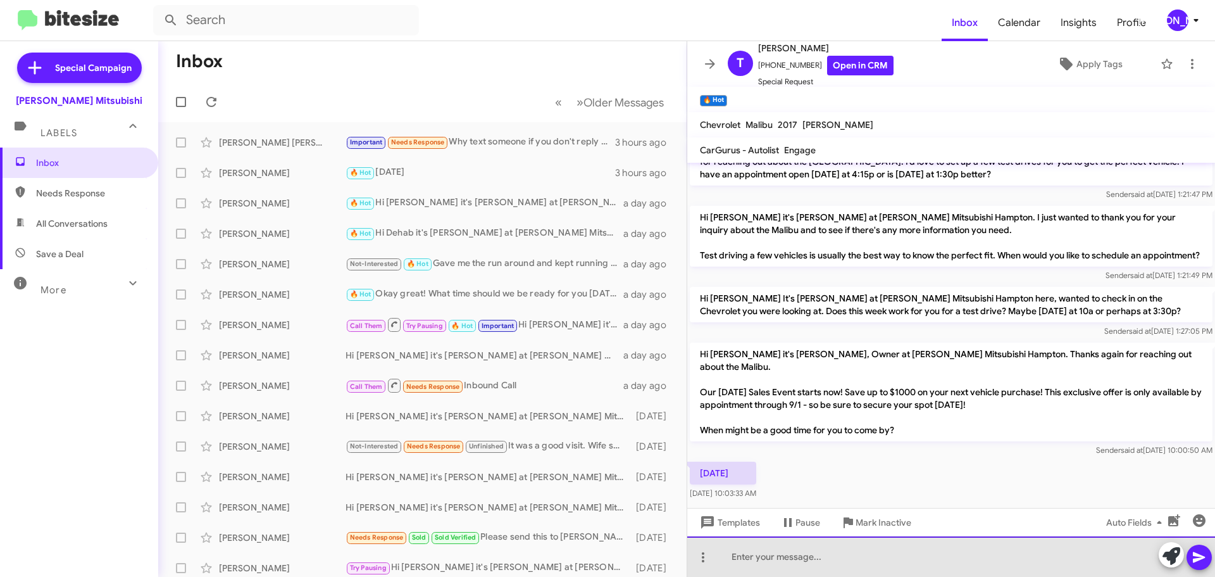
click at [822, 546] on div at bounding box center [951, 556] width 528 height 41
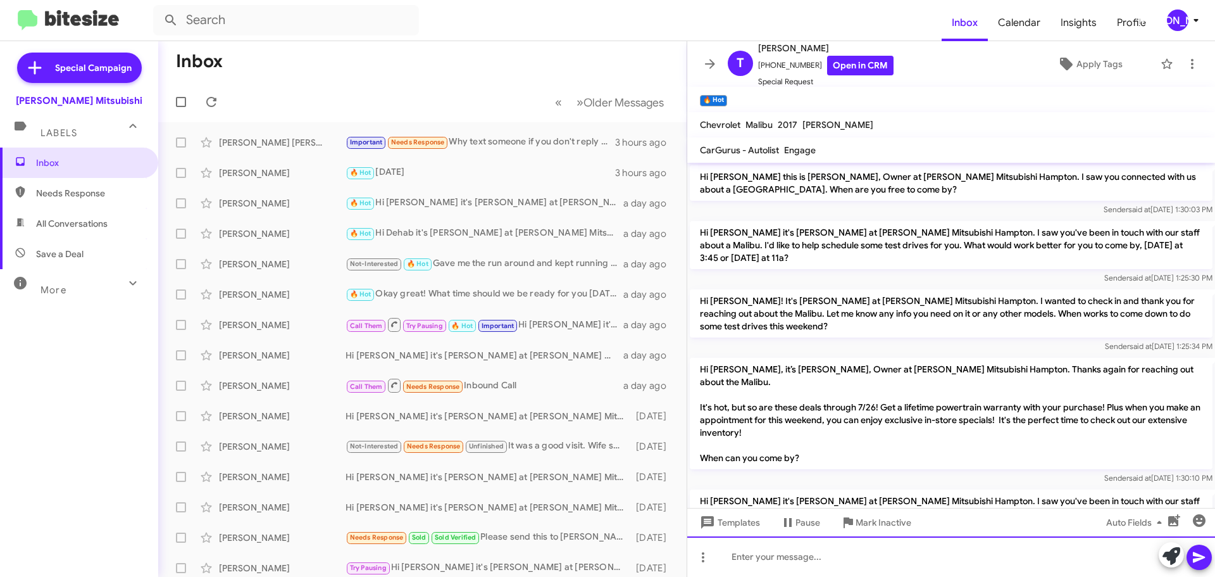
scroll to position [380, 0]
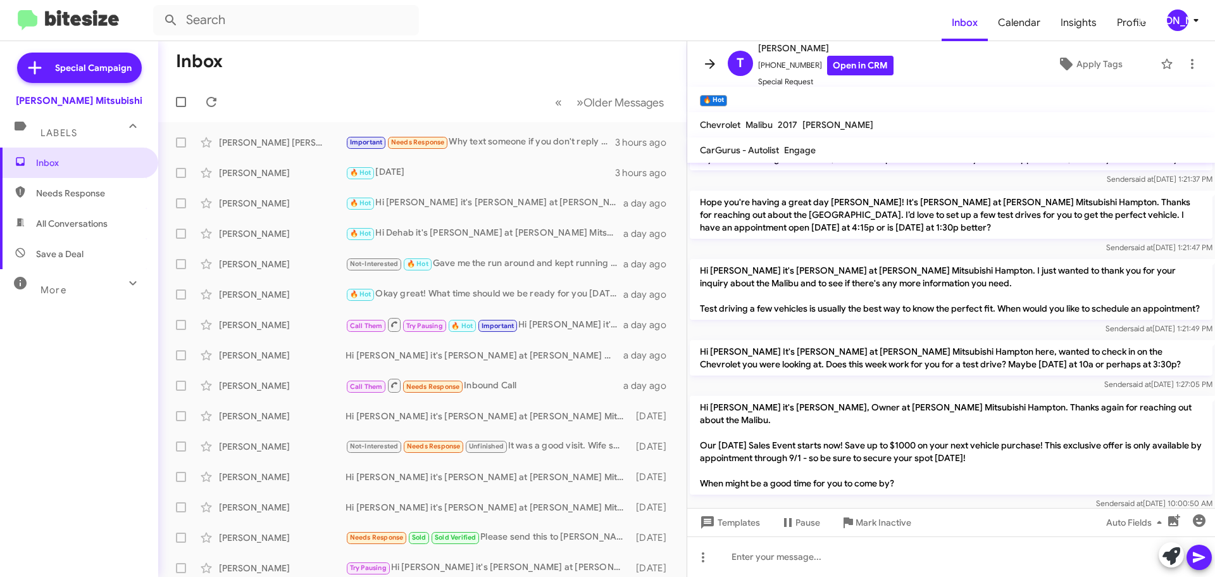
click at [718, 74] on mat-toolbar "T Tony Nash +17577549154 Open in CRM Special Request Apply Tags" at bounding box center [951, 64] width 528 height 46
click at [715, 68] on icon at bounding box center [710, 63] width 15 height 15
